Goal: Find specific page/section

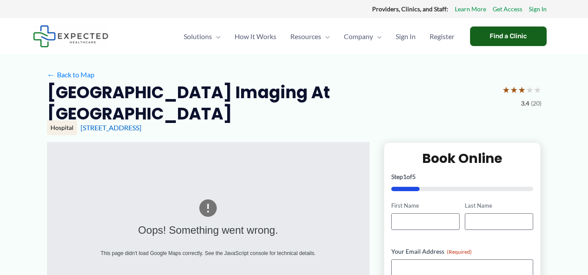
click at [491, 34] on div "Find a Clinic" at bounding box center [508, 37] width 77 height 20
